Goal: Task Accomplishment & Management: Use online tool/utility

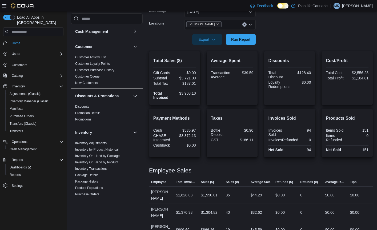
scroll to position [267, 0]
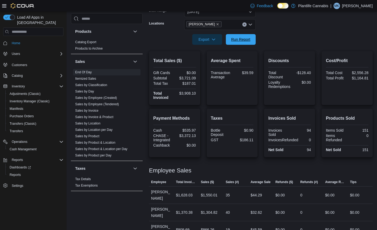
drag, startPoint x: 244, startPoint y: 39, endPoint x: 376, endPoint y: 82, distance: 139.5
click at [244, 40] on span "Run Report" at bounding box center [240, 39] width 19 height 5
click at [114, 105] on link "Sales by Employee (Tendered)" at bounding box center [97, 104] width 44 height 4
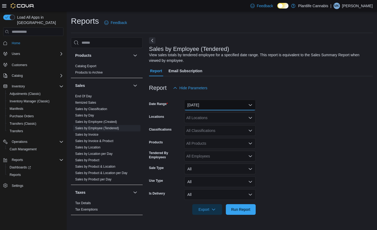
click at [206, 106] on button "[DATE]" at bounding box center [219, 105] width 71 height 11
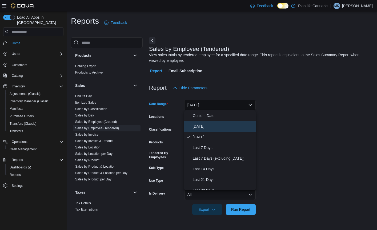
click at [201, 123] on span "[DATE]" at bounding box center [223, 126] width 61 height 6
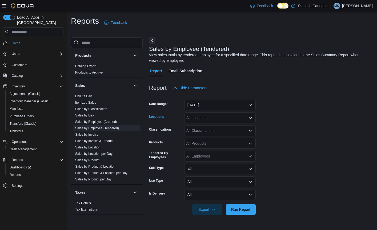
click at [212, 116] on div "All Locations" at bounding box center [219, 118] width 71 height 11
type input "***"
click at [210, 124] on div "[PERSON_NAME]" at bounding box center [220, 126] width 65 height 5
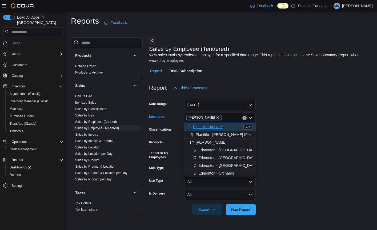
click at [275, 129] on form "Date Range [DATE] Locations [GEOGRAPHIC_DATA] Combo box. Selected. [GEOGRAPHIC_…" at bounding box center [261, 154] width 224 height 122
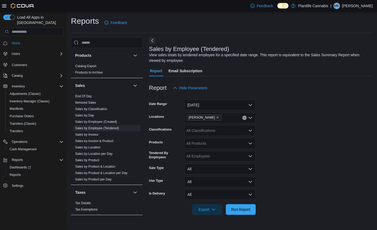
click at [228, 131] on div "All Classifications" at bounding box center [219, 130] width 71 height 11
type input "***"
click at [223, 138] on span "Accessory Group" at bounding box center [210, 139] width 29 height 5
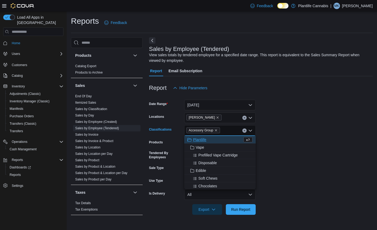
click at [265, 144] on form "Date Range [DATE] Locations [PERSON_NAME] Classifications Accessory Group Combo…" at bounding box center [261, 154] width 224 height 122
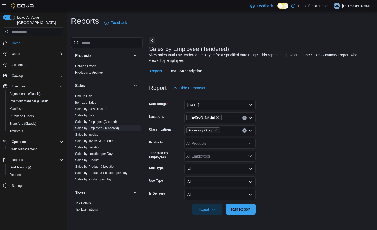
click at [241, 212] on span "Run Report" at bounding box center [240, 209] width 19 height 5
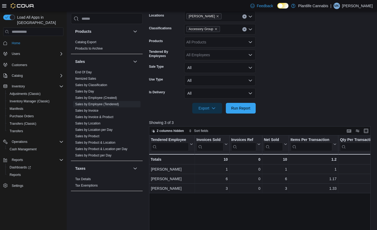
scroll to position [137, 0]
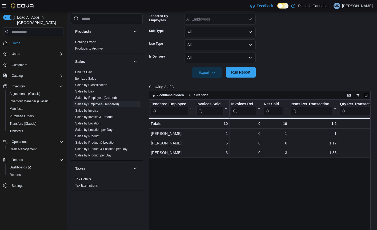
click at [250, 72] on span "Run Report" at bounding box center [240, 72] width 19 height 5
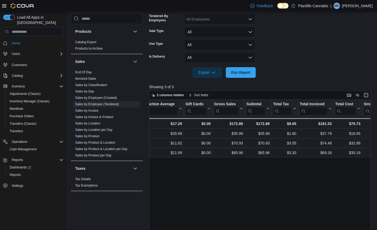
scroll to position [0, 249]
click at [93, 72] on span "End Of Day" at bounding box center [106, 72] width 67 height 6
click at [90, 73] on link "End Of Day" at bounding box center [83, 72] width 17 height 4
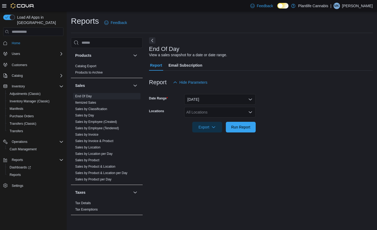
click at [206, 112] on div "All Locations" at bounding box center [219, 112] width 71 height 11
type input "***"
click at [211, 120] on div "[PERSON_NAME]" at bounding box center [220, 121] width 65 height 5
drag, startPoint x: 285, startPoint y: 130, endPoint x: 237, endPoint y: 130, distance: 48.3
click at [285, 130] on form "Date Range [DATE] Locations [PERSON_NAME] Export Run Report" at bounding box center [261, 110] width 224 height 45
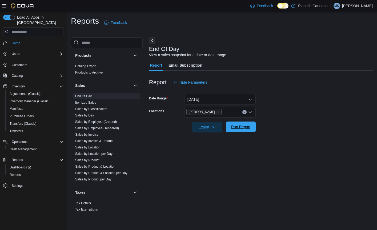
click at [237, 130] on span "Run Report" at bounding box center [240, 127] width 23 height 11
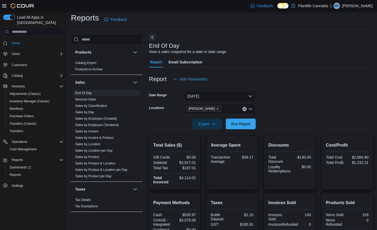
scroll to position [88, 0]
